Goal: Transaction & Acquisition: Purchase product/service

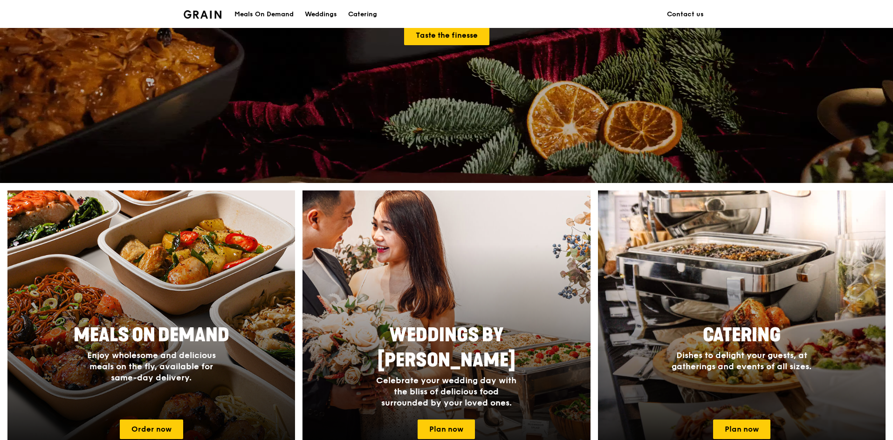
scroll to position [233, 0]
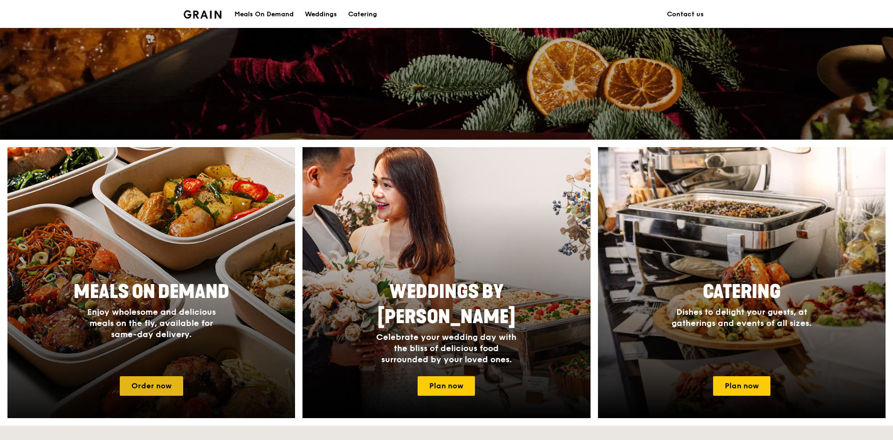
click at [145, 383] on link "Order now" at bounding box center [151, 387] width 63 height 20
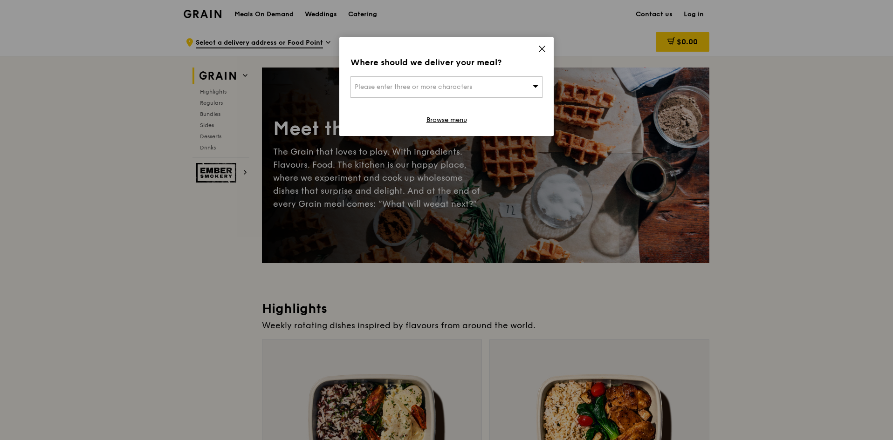
click at [543, 46] on icon at bounding box center [542, 49] width 8 height 8
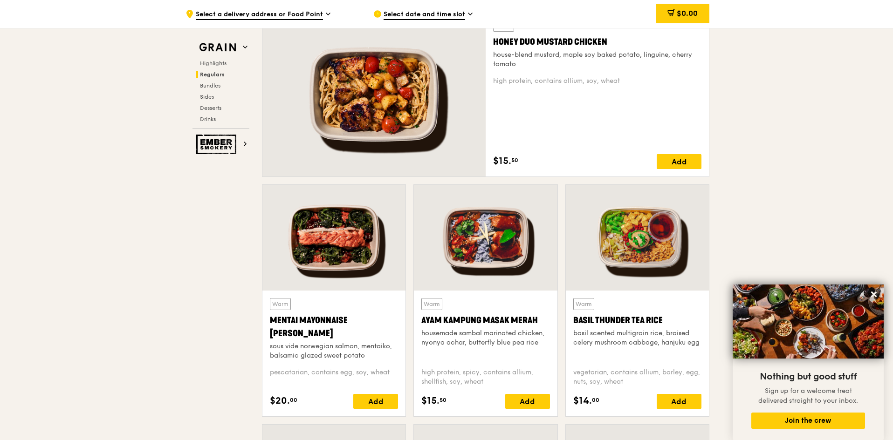
scroll to position [653, 0]
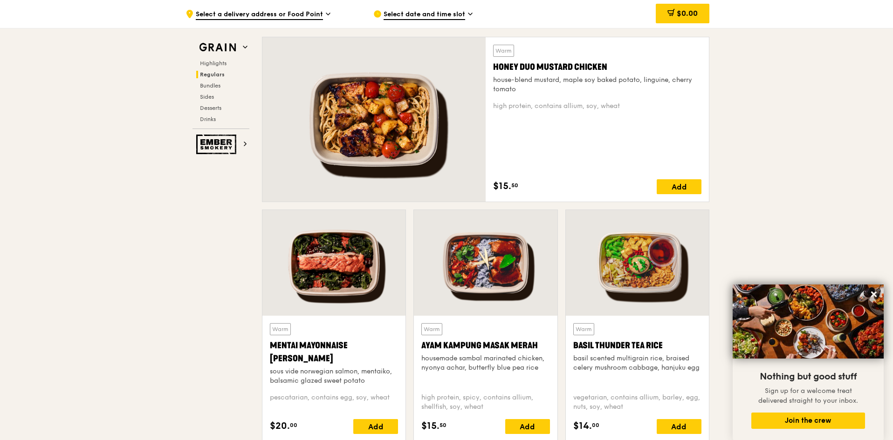
click at [407, 14] on span "Select date and time slot" at bounding box center [425, 15] width 82 height 10
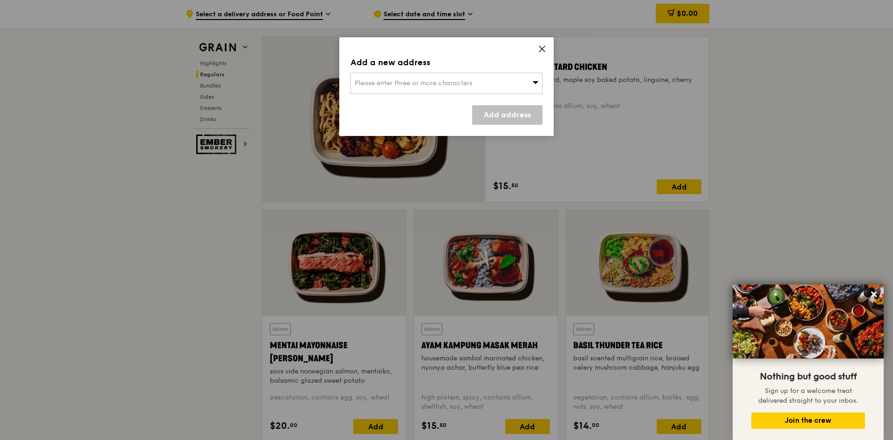
click at [414, 80] on span "Please enter three or more characters" at bounding box center [413, 83] width 117 height 8
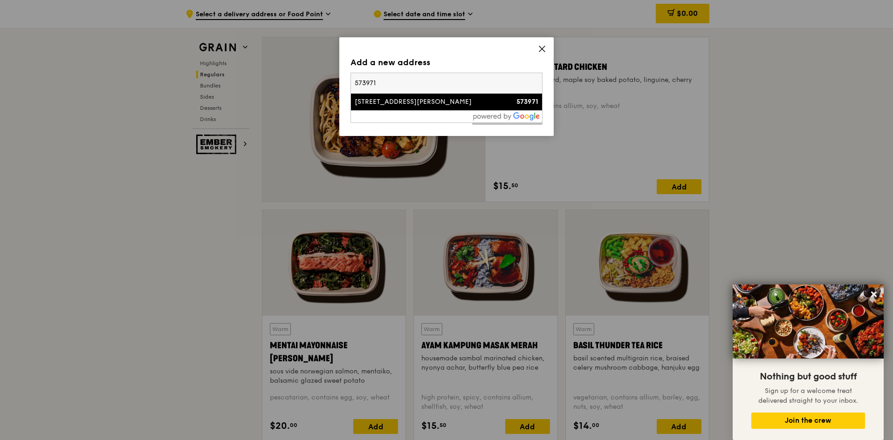
type input "573971"
click at [406, 97] on div "[STREET_ADDRESS][PERSON_NAME]" at bounding box center [424, 101] width 138 height 9
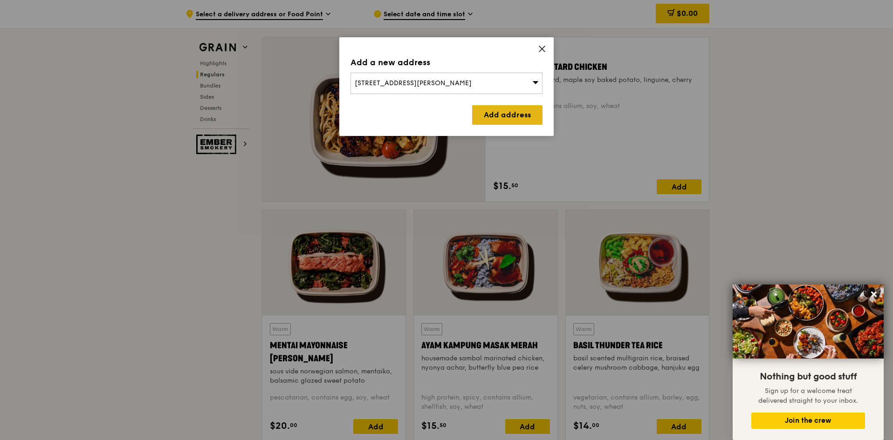
click at [497, 115] on link "Add address" at bounding box center [507, 115] width 70 height 20
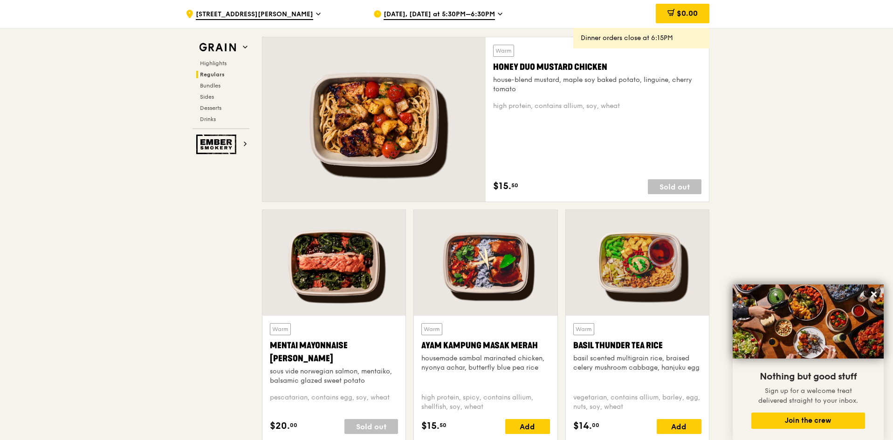
click at [488, 13] on span "[DATE], [DATE] at 5:30PM–6:30PM" at bounding box center [439, 15] width 111 height 10
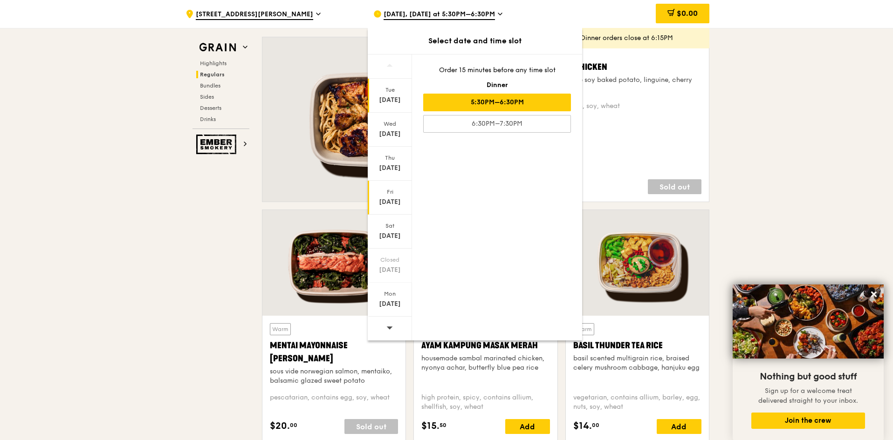
click at [388, 199] on div "[DATE]" at bounding box center [389, 202] width 41 height 9
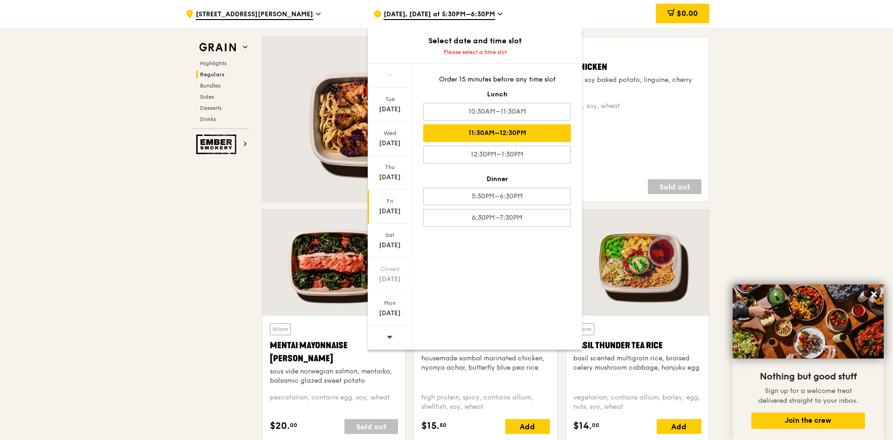
click at [459, 138] on div "11:30AM–12:30PM" at bounding box center [497, 133] width 148 height 18
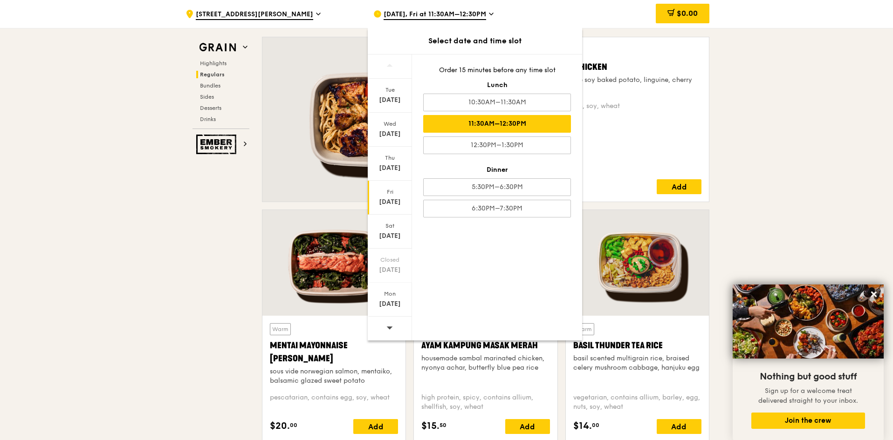
click at [387, 199] on div "[DATE]" at bounding box center [389, 202] width 41 height 9
click at [506, 121] on div "11:30AM–12:30PM" at bounding box center [497, 124] width 148 height 18
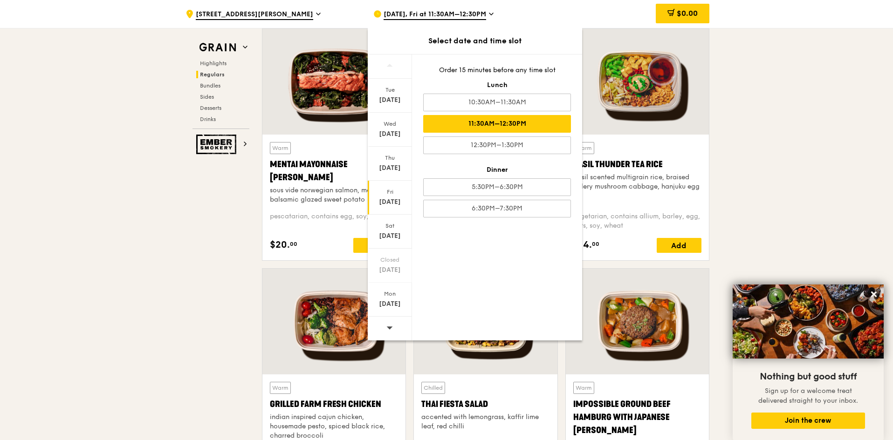
scroll to position [839, 0]
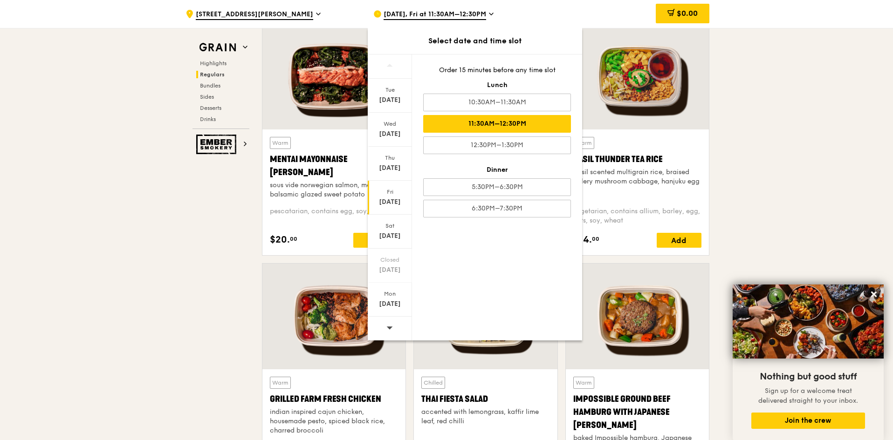
click at [376, 204] on div "[DATE]" at bounding box center [389, 202] width 41 height 9
click at [379, 200] on div "[DATE]" at bounding box center [389, 202] width 41 height 9
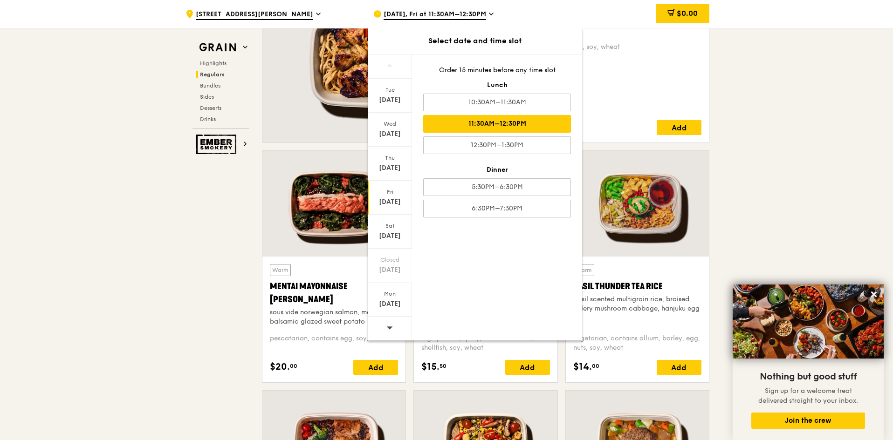
scroll to position [699, 0]
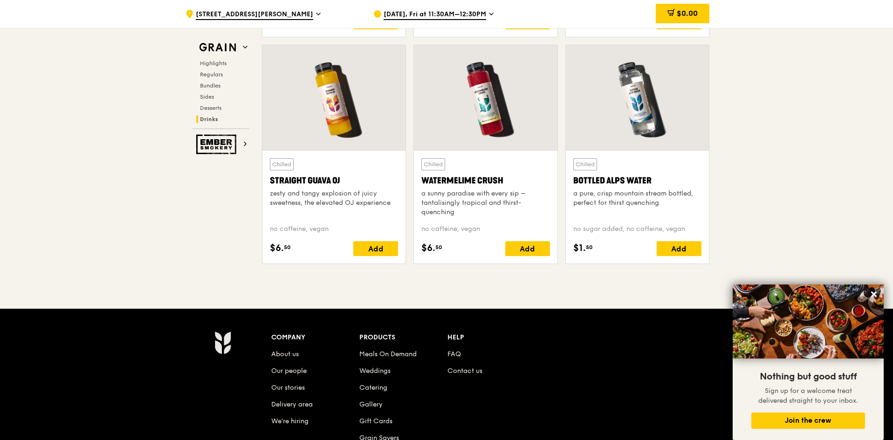
scroll to position [3820, 0]
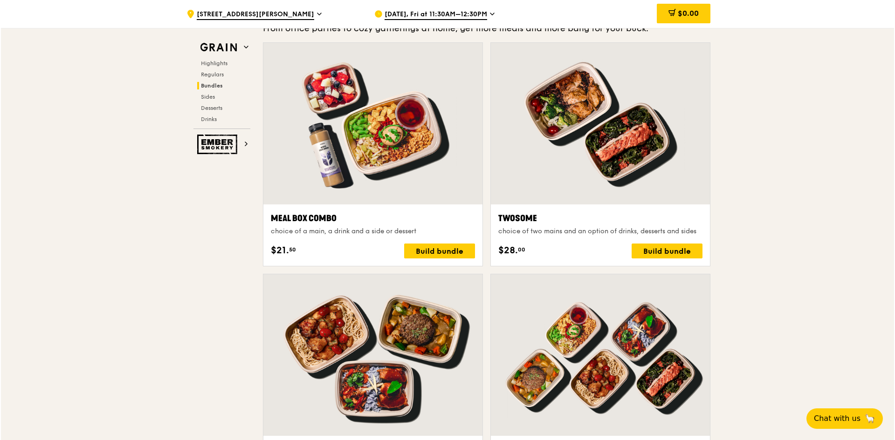
scroll to position [1389, 0]
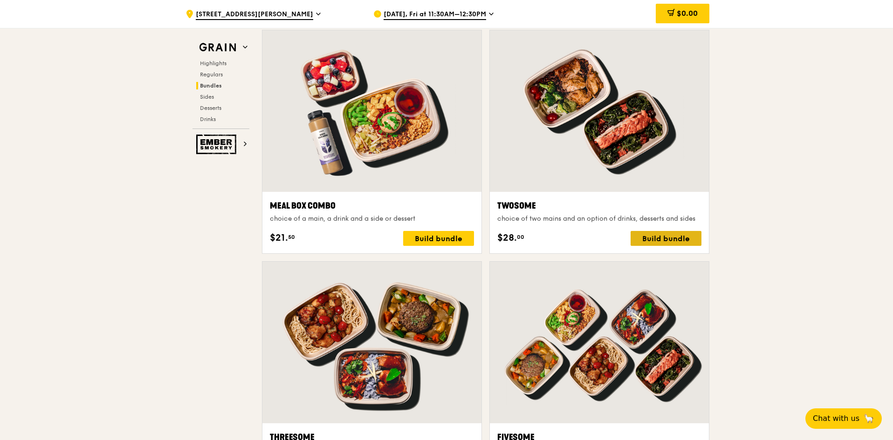
click at [649, 236] on div "Build bundle" at bounding box center [666, 238] width 71 height 15
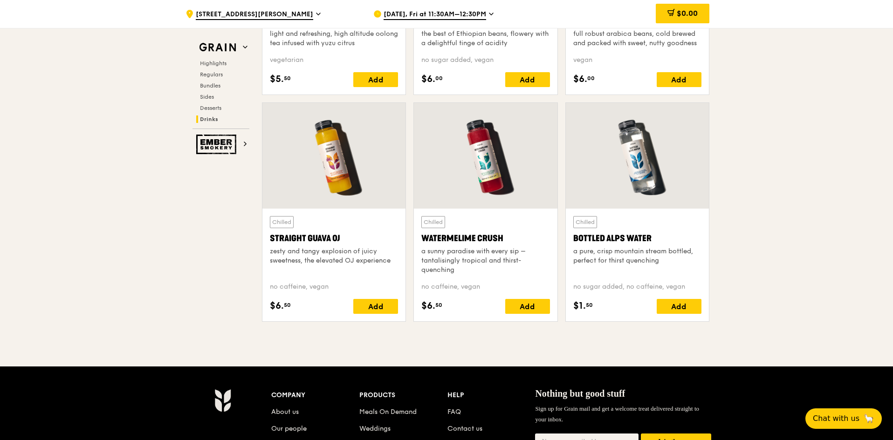
scroll to position [3766, 0]
